Goal: Task Accomplishment & Management: Manage account settings

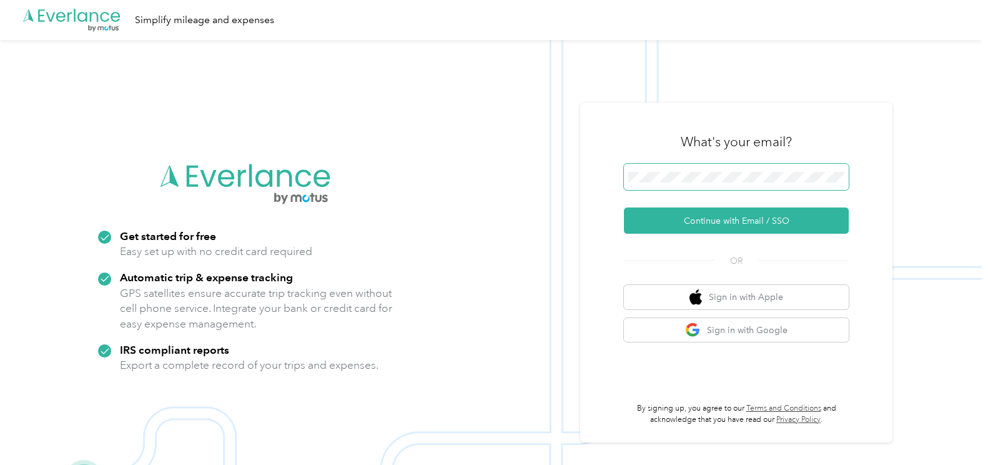
click at [659, 184] on span at bounding box center [736, 177] width 225 height 26
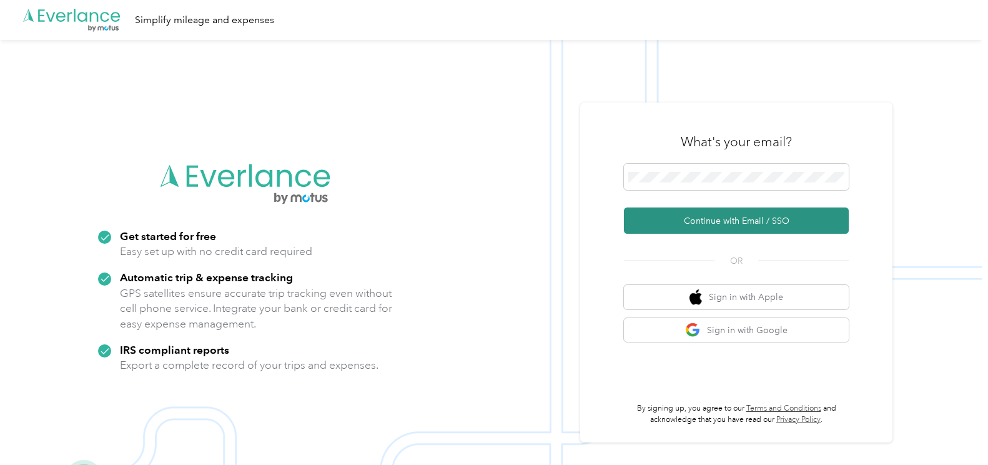
click at [687, 215] on button "Continue with Email / SSO" at bounding box center [736, 220] width 225 height 26
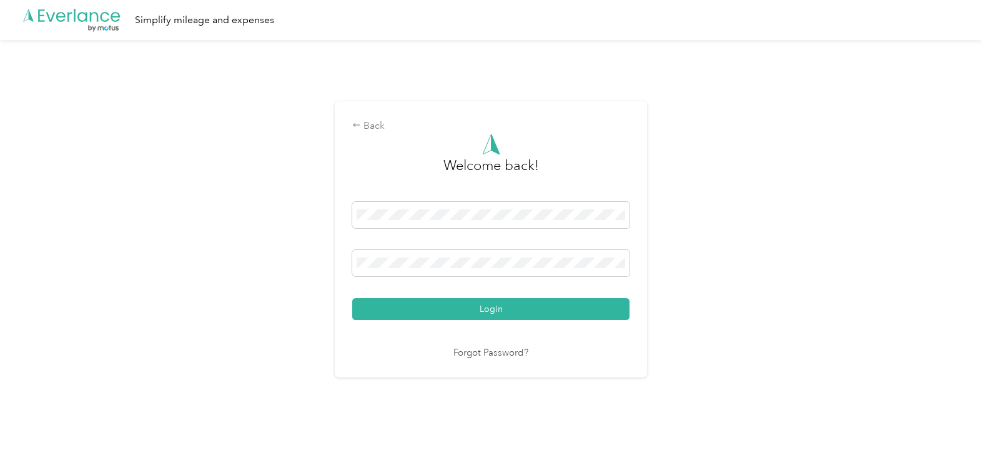
click at [529, 308] on button "Login" at bounding box center [490, 309] width 277 height 22
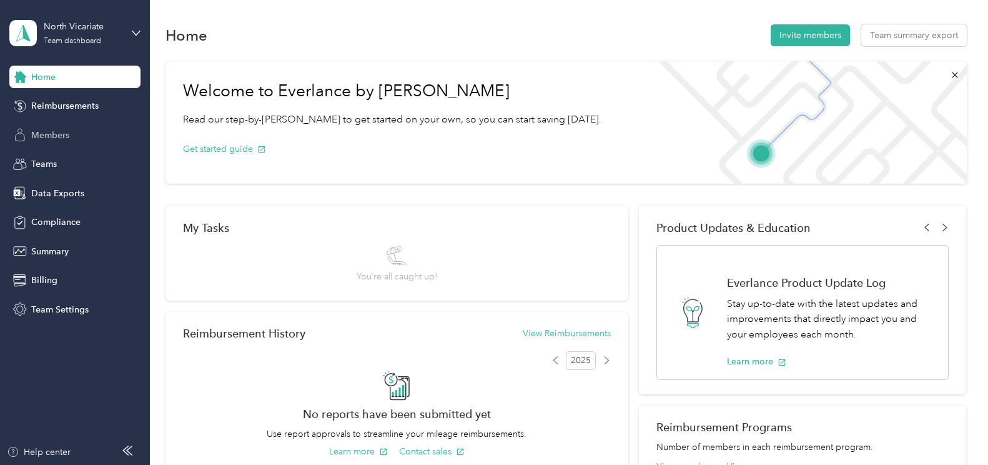
click at [50, 132] on span "Members" at bounding box center [50, 135] width 38 height 13
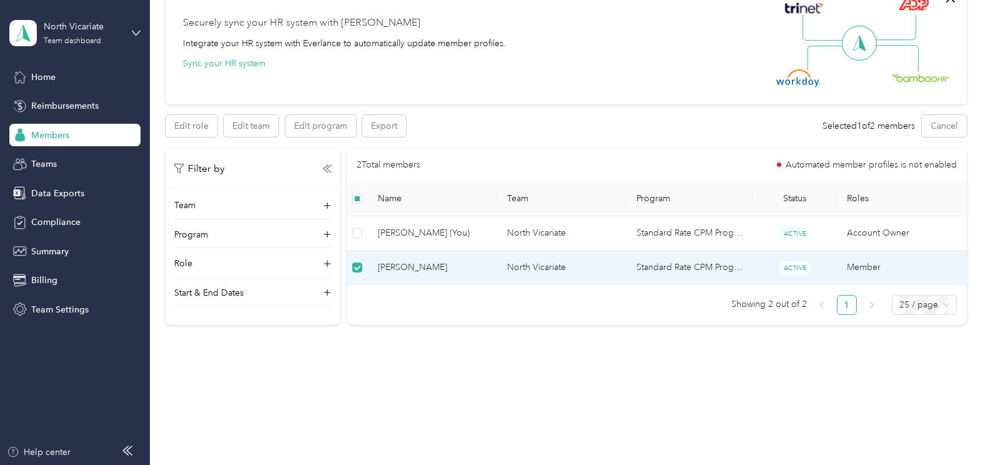
scroll to position [56, 0]
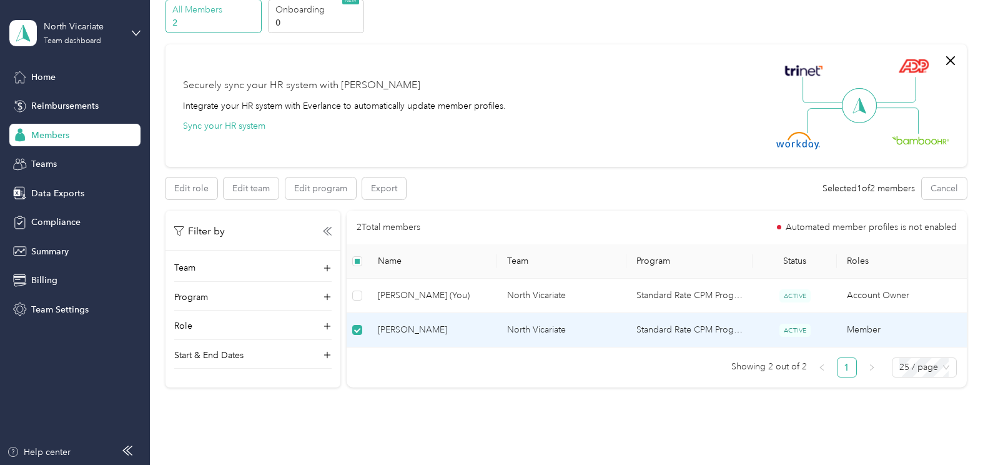
click at [530, 329] on td "North Vicariate" at bounding box center [561, 330] width 129 height 34
click at [529, 329] on td "North Vicariate" at bounding box center [561, 330] width 129 height 34
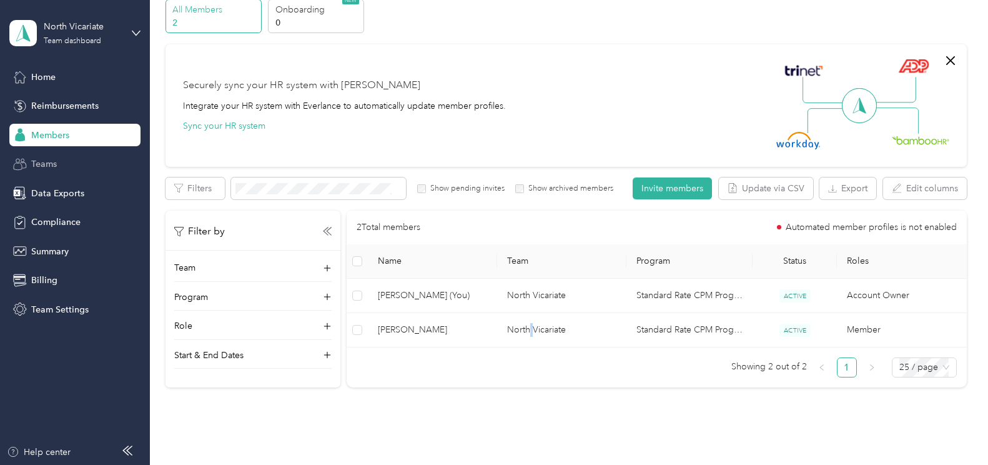
click at [54, 161] on span "Teams" at bounding box center [44, 163] width 26 height 13
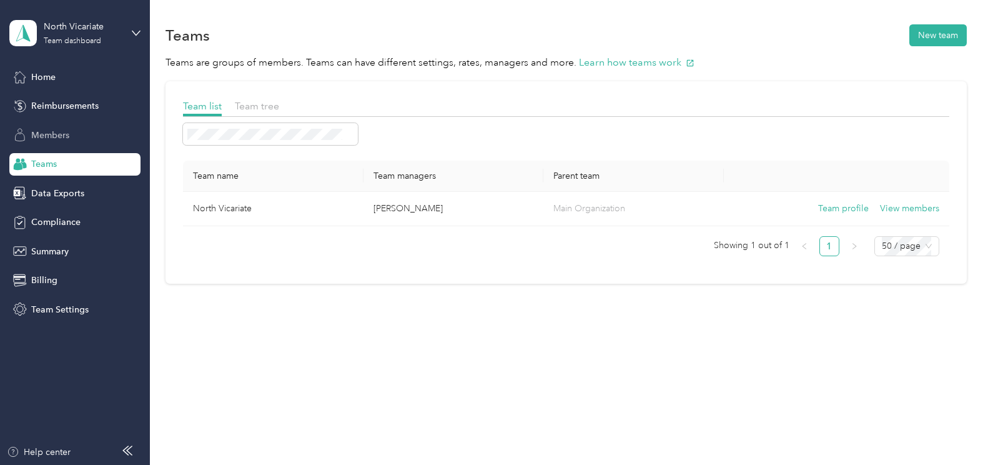
click at [63, 134] on span "Members" at bounding box center [50, 135] width 38 height 13
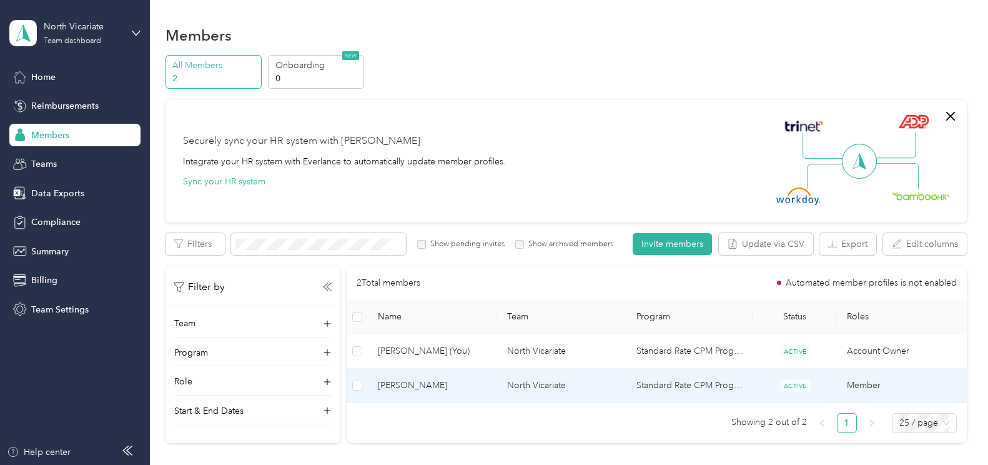
click at [623, 387] on td "North Vicariate" at bounding box center [561, 386] width 129 height 34
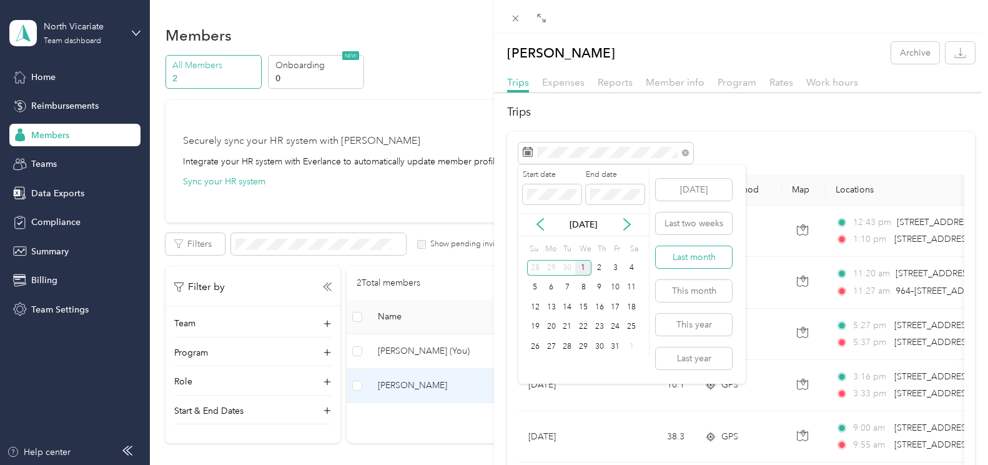
click at [697, 262] on button "Last month" at bounding box center [694, 257] width 76 height 22
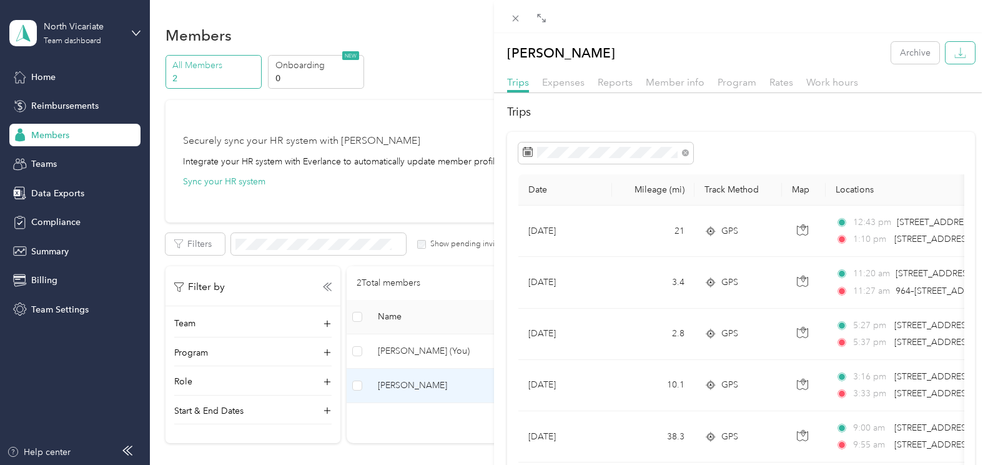
click at [955, 49] on icon "button" at bounding box center [961, 53] width 12 height 12
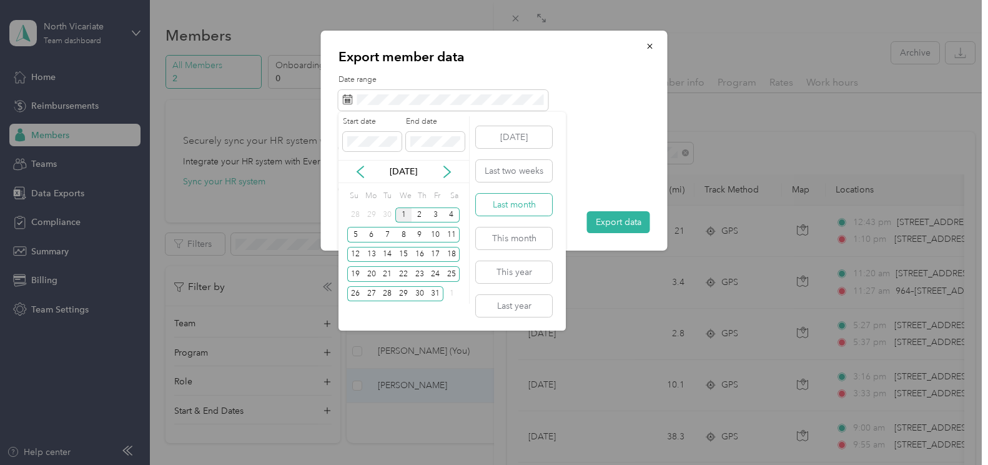
click at [513, 203] on button "Last month" at bounding box center [514, 205] width 76 height 22
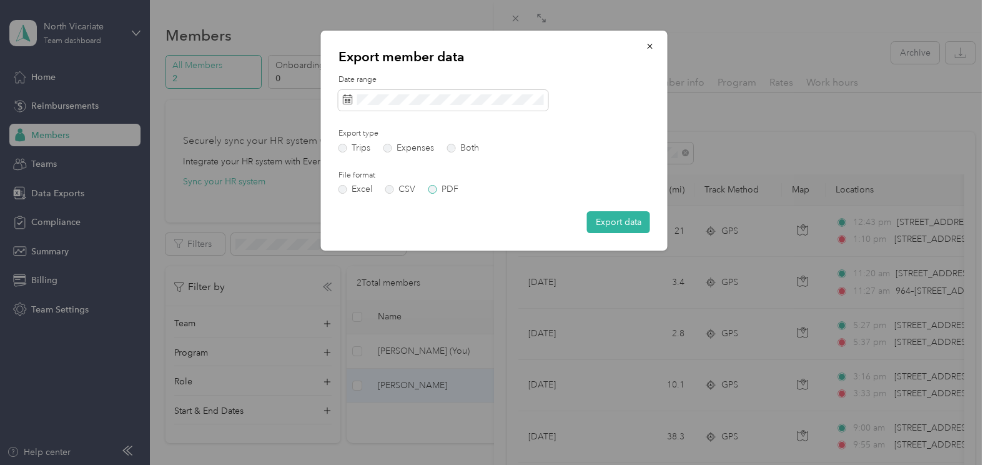
click at [434, 190] on label "PDF" at bounding box center [444, 189] width 30 height 9
click at [614, 221] on button "Export data" at bounding box center [618, 222] width 63 height 22
